Goal: Find specific page/section: Find specific page/section

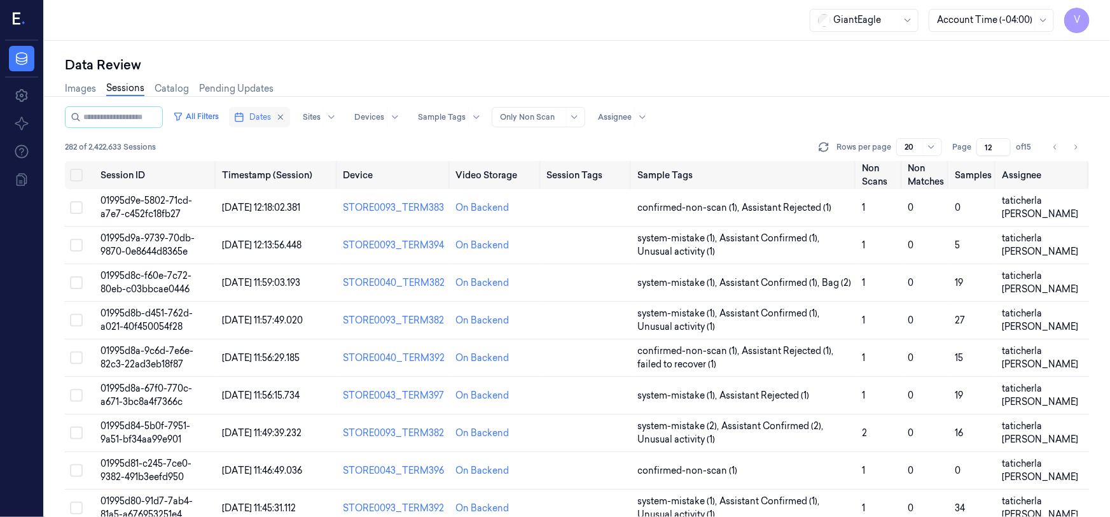
click at [271, 121] on span "Dates" at bounding box center [260, 116] width 22 height 11
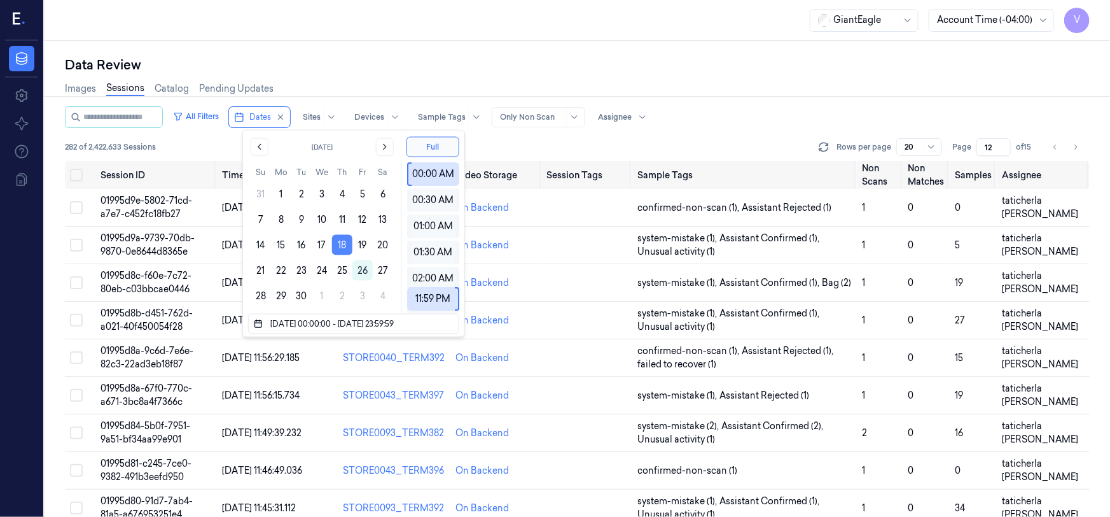
click at [346, 244] on button "18" at bounding box center [342, 245] width 20 height 20
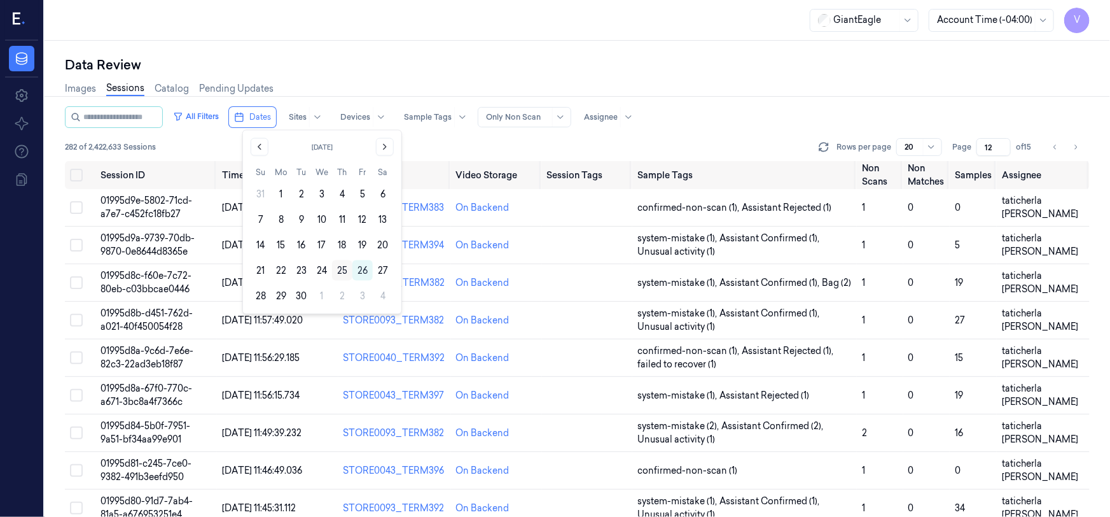
click at [340, 269] on button "25" at bounding box center [342, 270] width 20 height 20
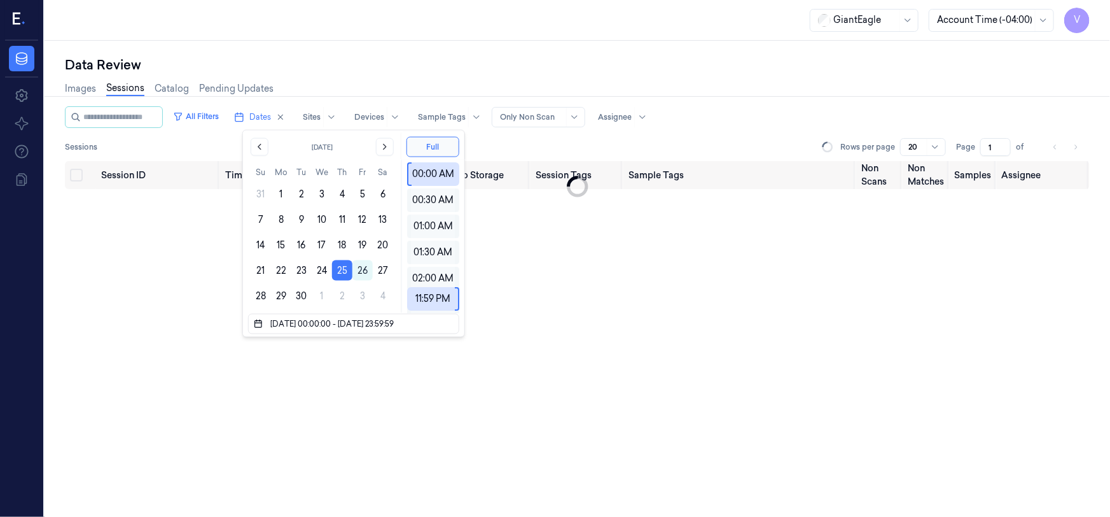
drag, startPoint x: 991, startPoint y: 146, endPoint x: 974, endPoint y: 158, distance: 21.2
click at [974, 158] on div "All Filters Dates Sites Devices Sample Tags Alert Type Only Non Scan Assignee S…" at bounding box center [577, 133] width 1025 height 55
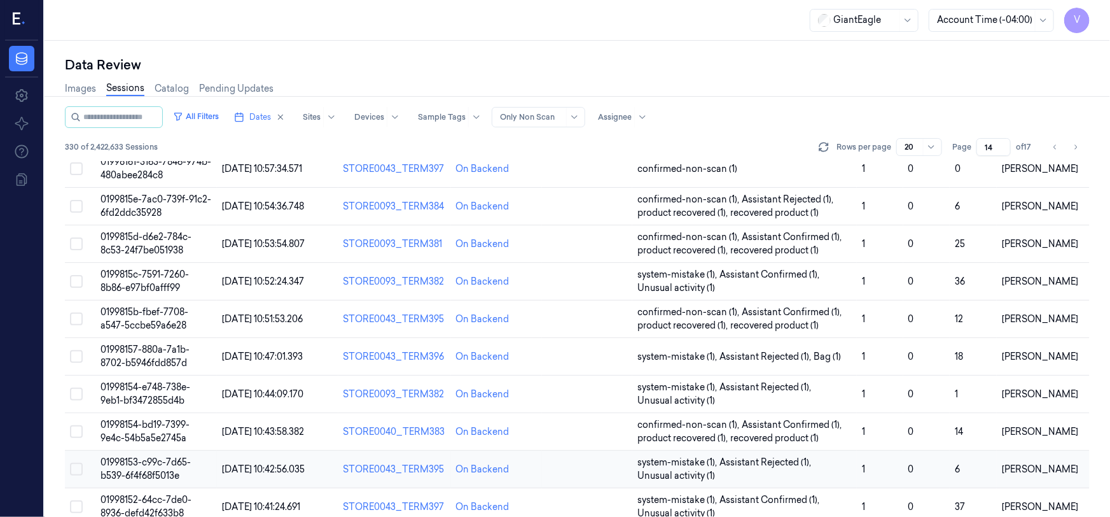
scroll to position [445, 0]
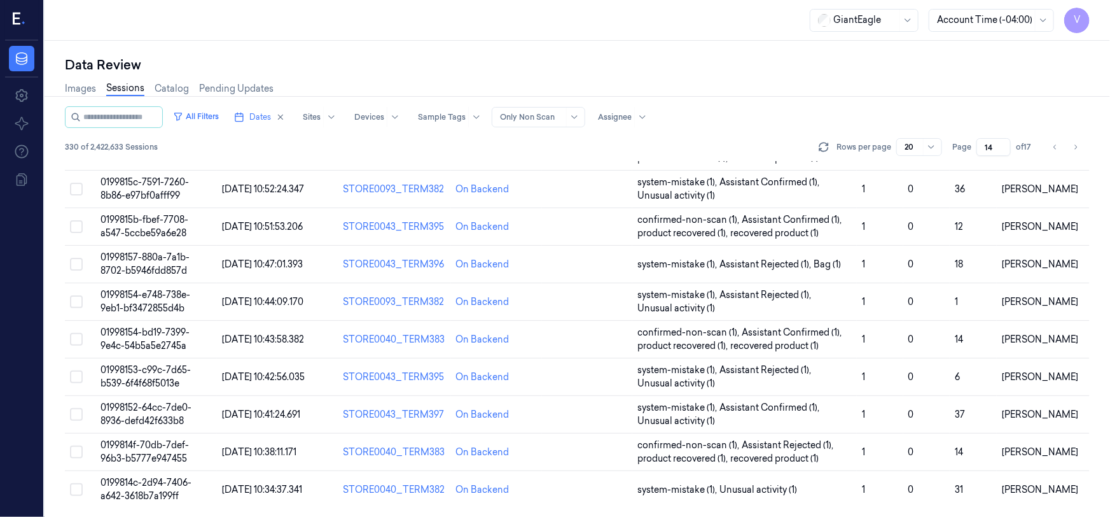
drag, startPoint x: 993, startPoint y: 142, endPoint x: 968, endPoint y: 158, distance: 30.0
click at [968, 158] on div "All Filters Dates Sites Devices Sample Tags Alert Type Only Non Scan Assignee 3…" at bounding box center [577, 133] width 1025 height 55
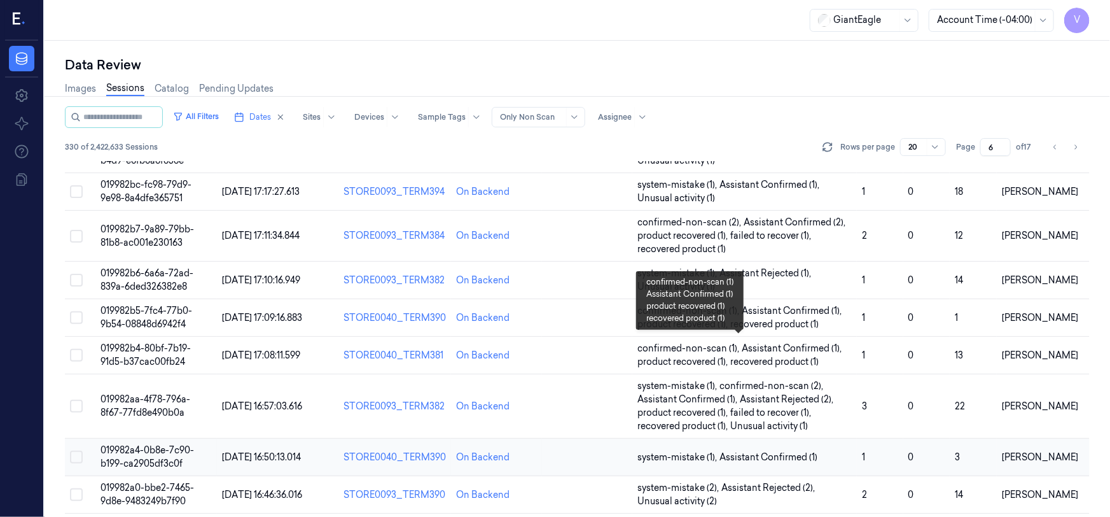
scroll to position [485, 0]
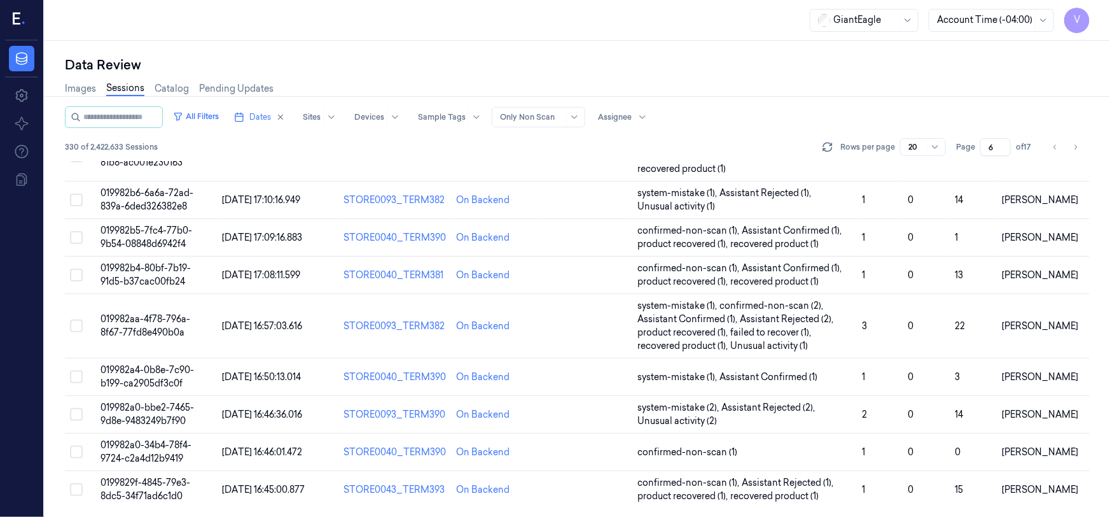
drag, startPoint x: 995, startPoint y: 144, endPoint x: 976, endPoint y: 155, distance: 21.6
click at [976, 155] on div "Page 6 of 17" at bounding box center [996, 147] width 80 height 18
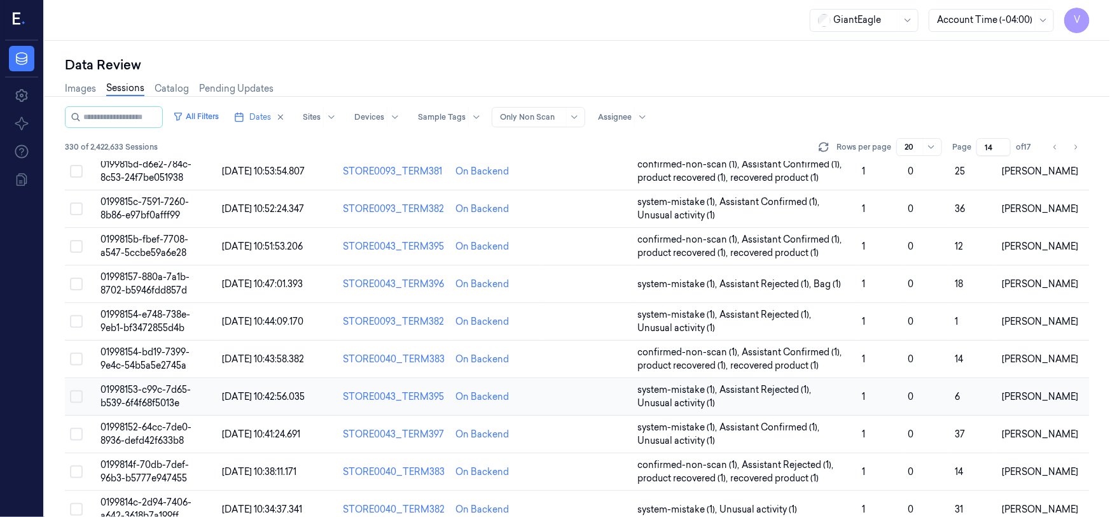
scroll to position [445, 0]
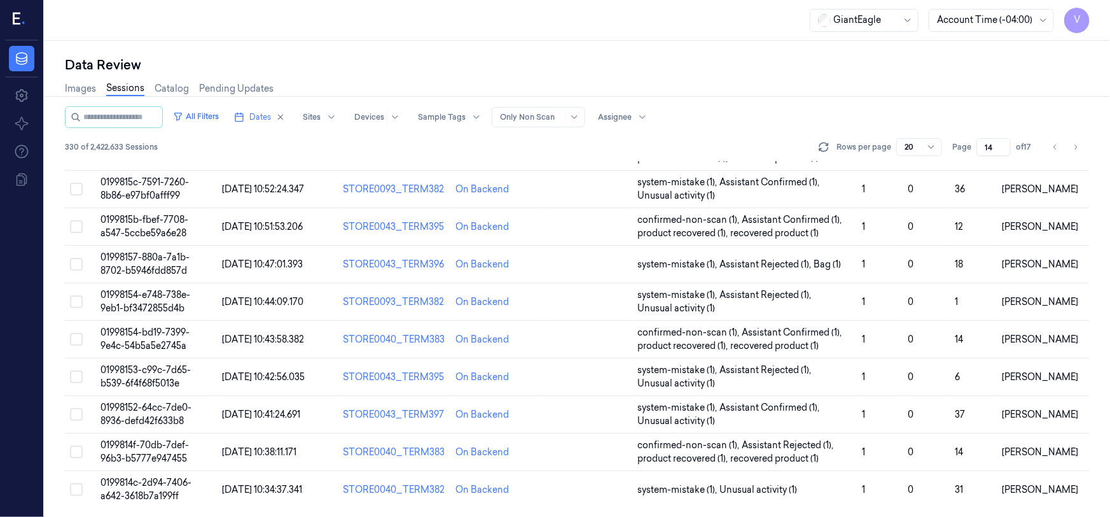
drag, startPoint x: 994, startPoint y: 146, endPoint x: 958, endPoint y: 153, distance: 36.3
click at [958, 153] on div "Page 14 of 17" at bounding box center [995, 147] width 84 height 18
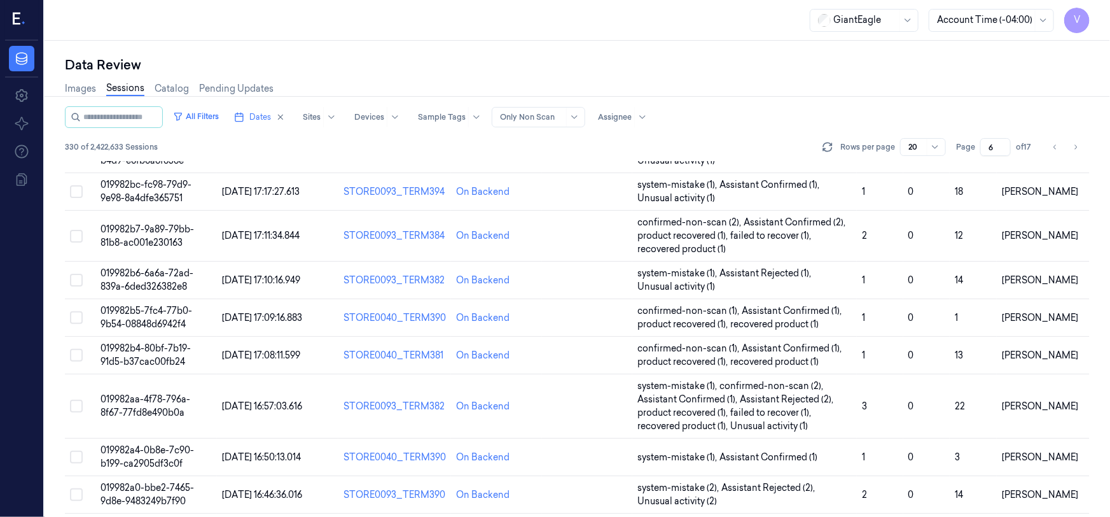
scroll to position [347, 0]
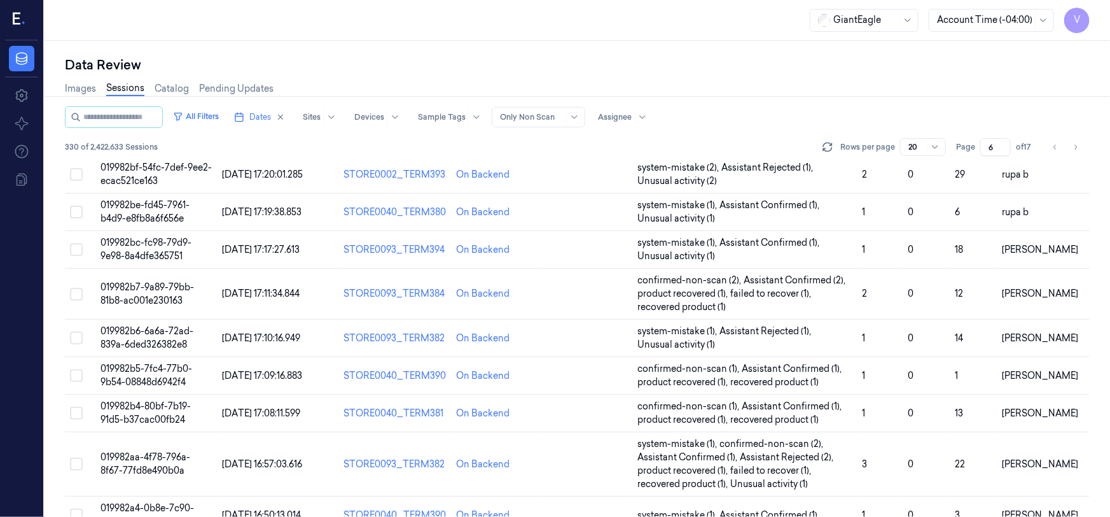
type input "6"
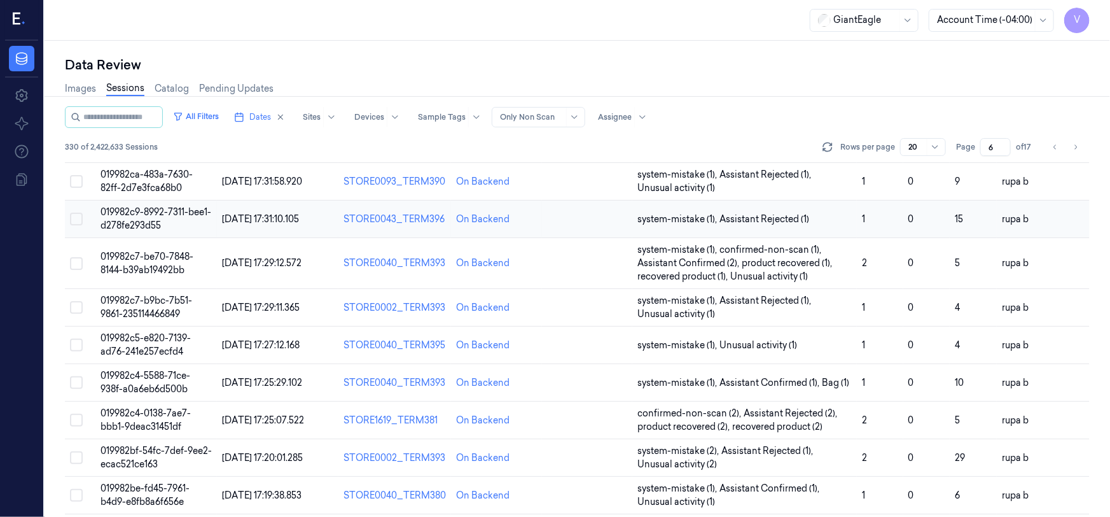
scroll to position [231, 0]
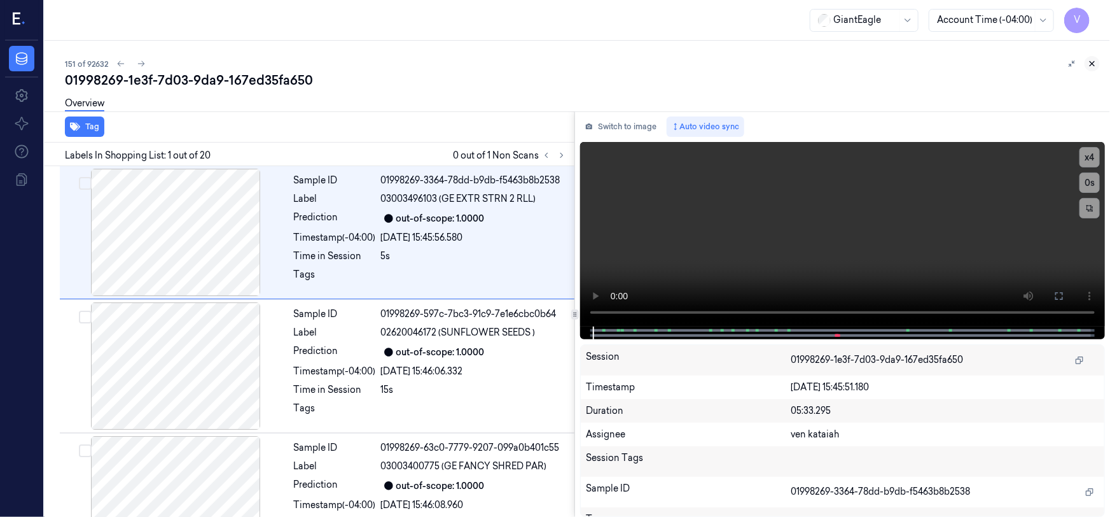
click at [1088, 64] on button at bounding box center [1092, 63] width 15 height 15
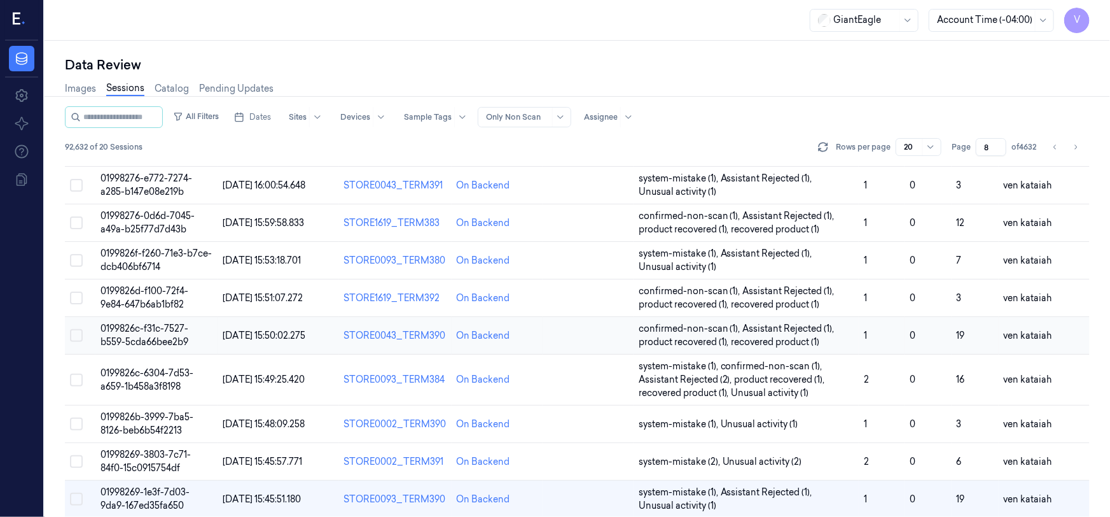
scroll to position [231, 0]
